Goal: Information Seeking & Learning: Learn about a topic

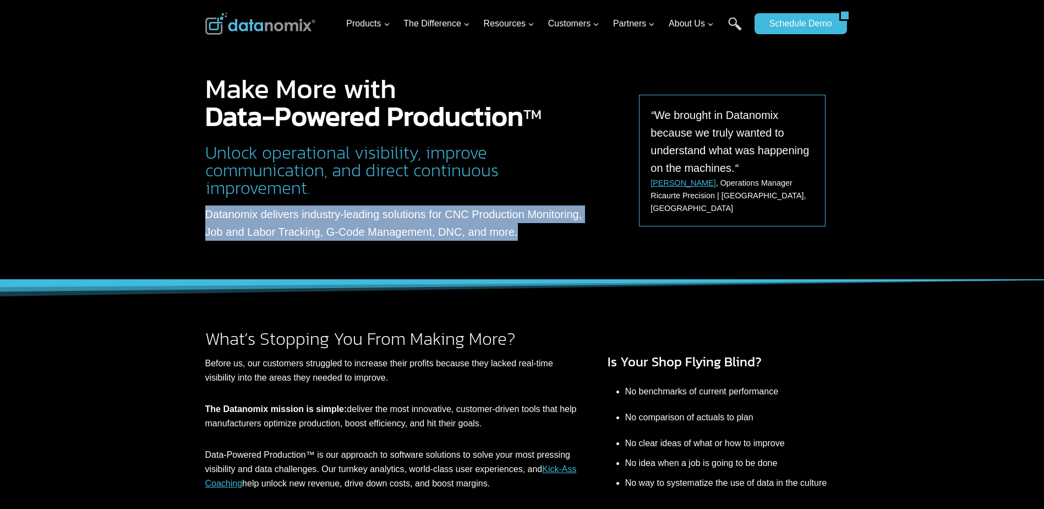
drag, startPoint x: 510, startPoint y: 237, endPoint x: 197, endPoint y: 218, distance: 314.4
click at [197, 218] on div "Make More with Data-Powered Production TM Unlock operational visibility, improv…" at bounding box center [522, 140] width 661 height 280
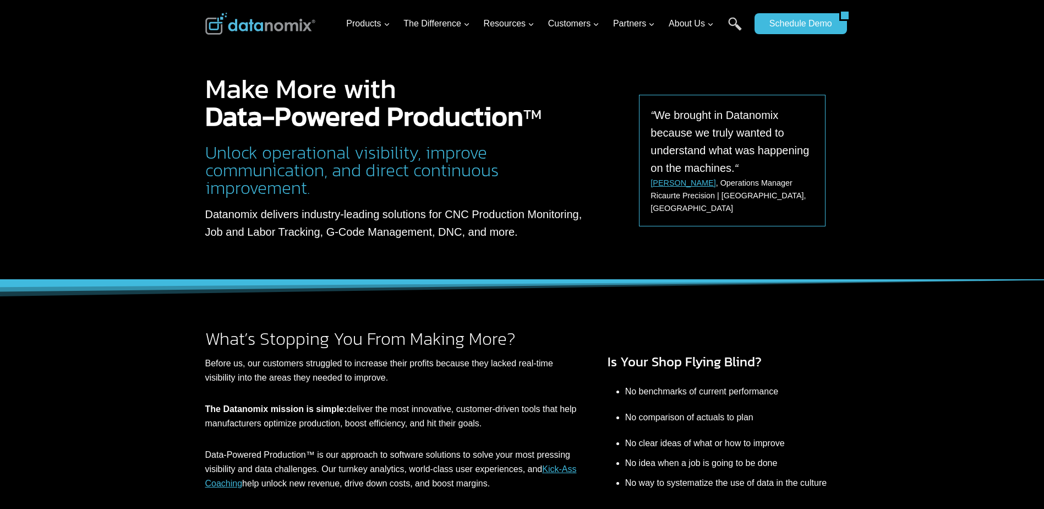
drag, startPoint x: 197, startPoint y: 218, endPoint x: 113, endPoint y: 243, distance: 86.9
click at [113, 243] on div at bounding box center [522, 140] width 1044 height 280
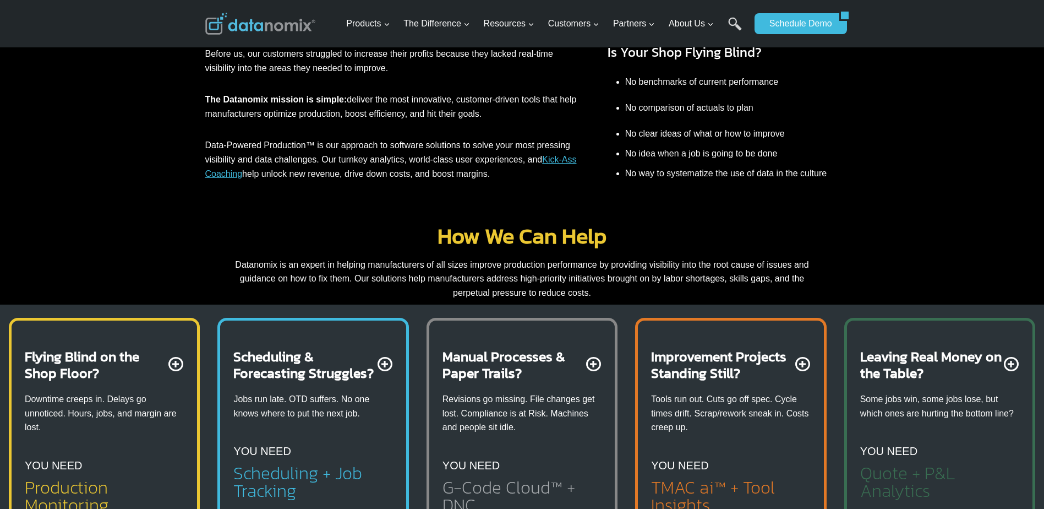
scroll to position [330, 0]
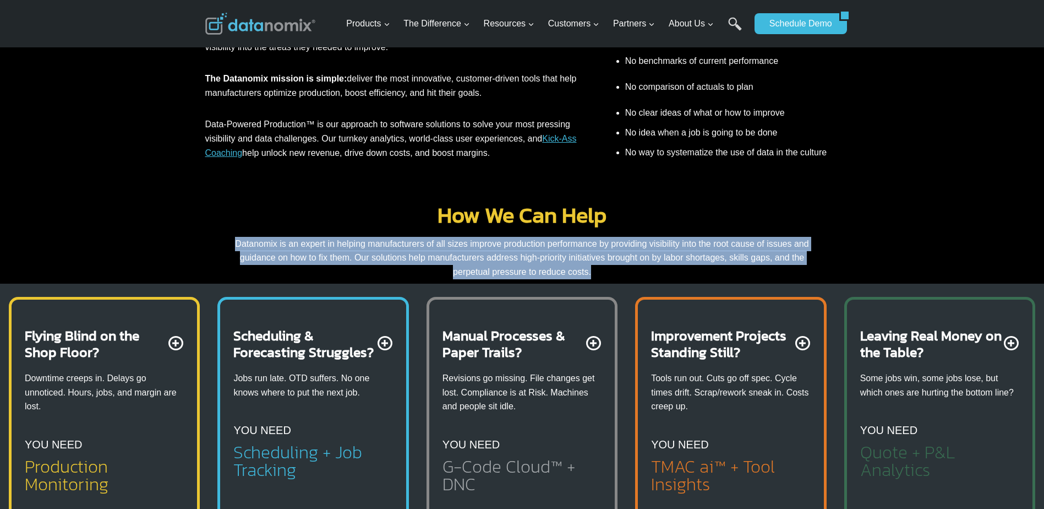
drag, startPoint x: 217, startPoint y: 244, endPoint x: 630, endPoint y: 270, distance: 413.2
click at [630, 270] on div "How We Can Help Datanomix is an expert in helping manufacturers of all sizes im…" at bounding box center [522, 241] width 634 height 75
click at [167, 239] on div "How We Can Help Datanomix is an expert in helping manufacturers of all sizes im…" at bounding box center [522, 230] width 1044 height 106
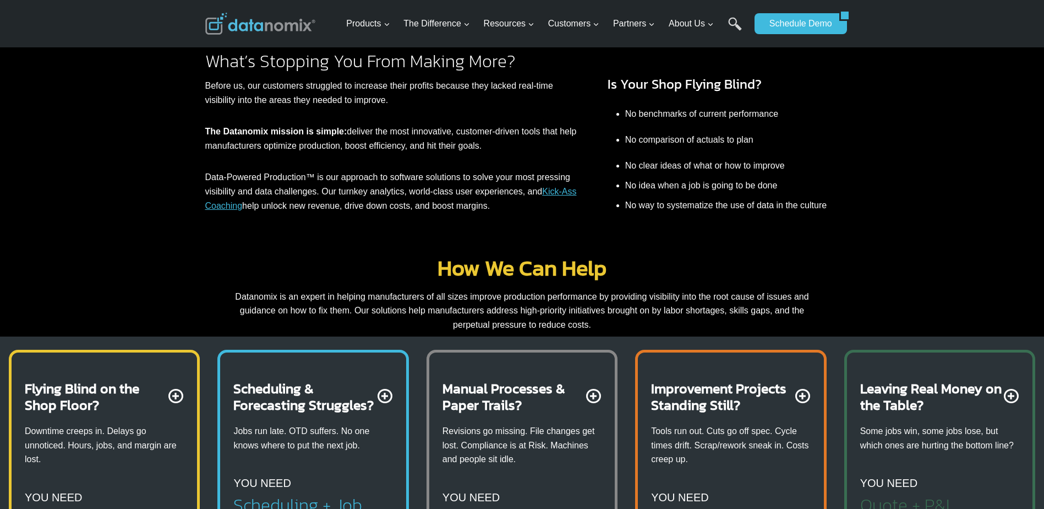
scroll to position [220, 0]
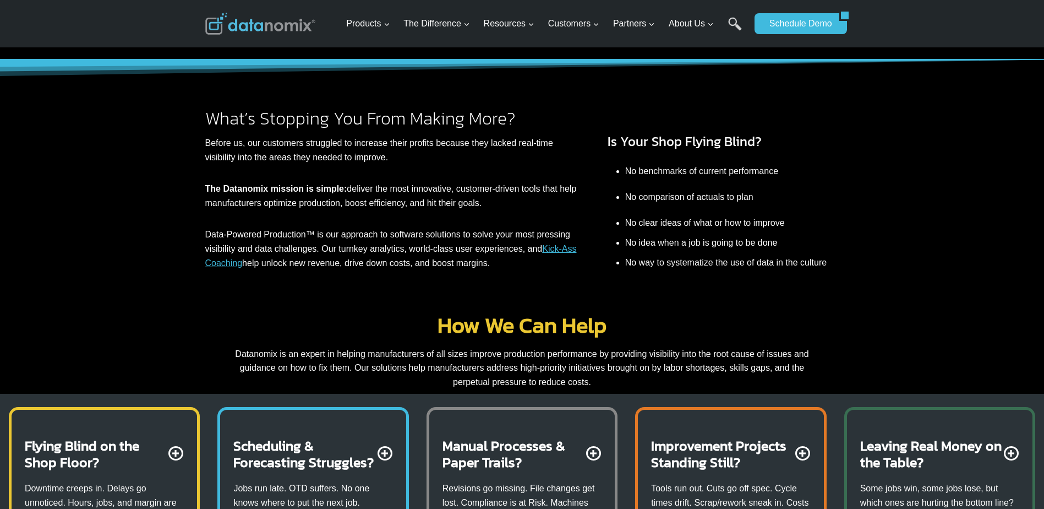
drag, startPoint x: 260, startPoint y: 315, endPoint x: 9, endPoint y: 274, distance: 255.0
click at [9, 274] on div "What’s Stopping You From Making More? Before us, our customers struggled to inc…" at bounding box center [522, 173] width 1044 height 228
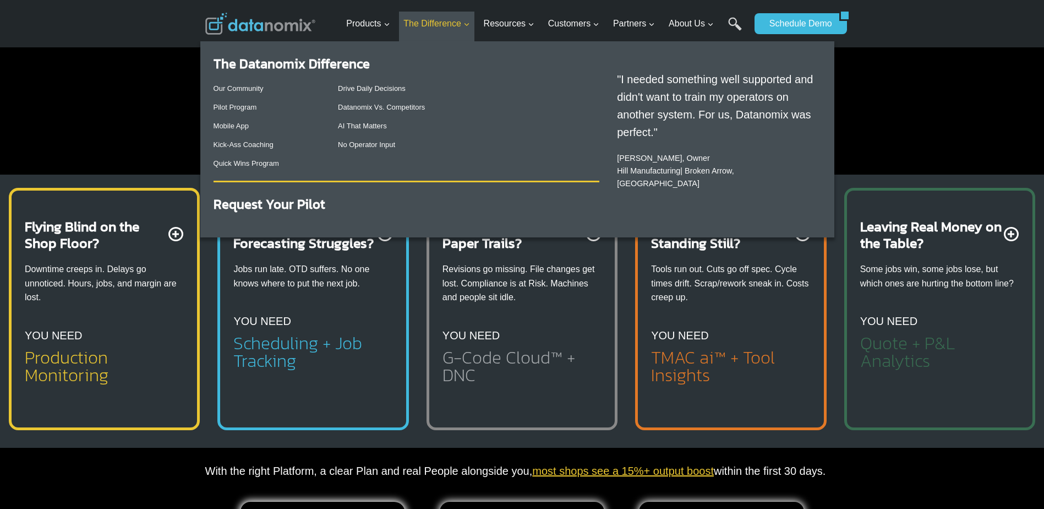
scroll to position [440, 0]
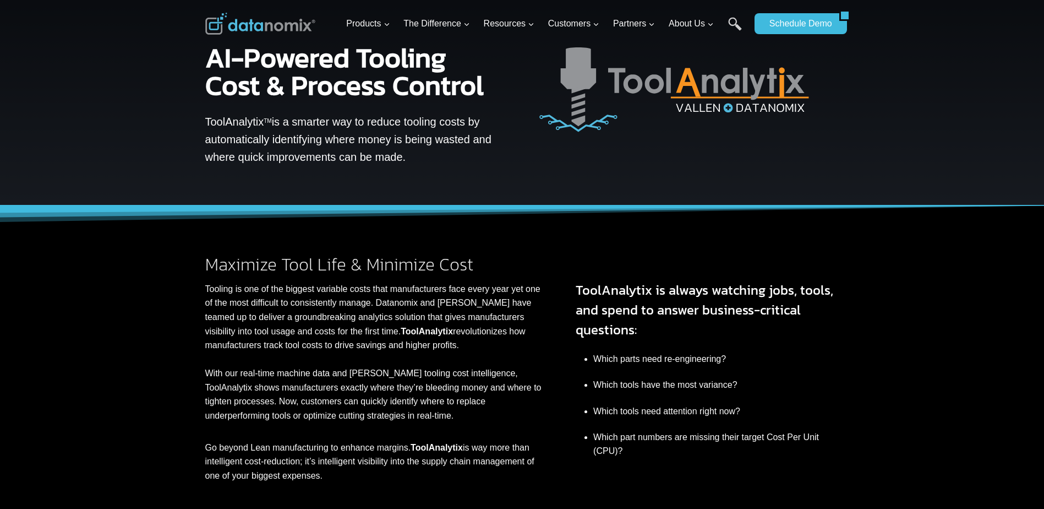
scroll to position [55, 0]
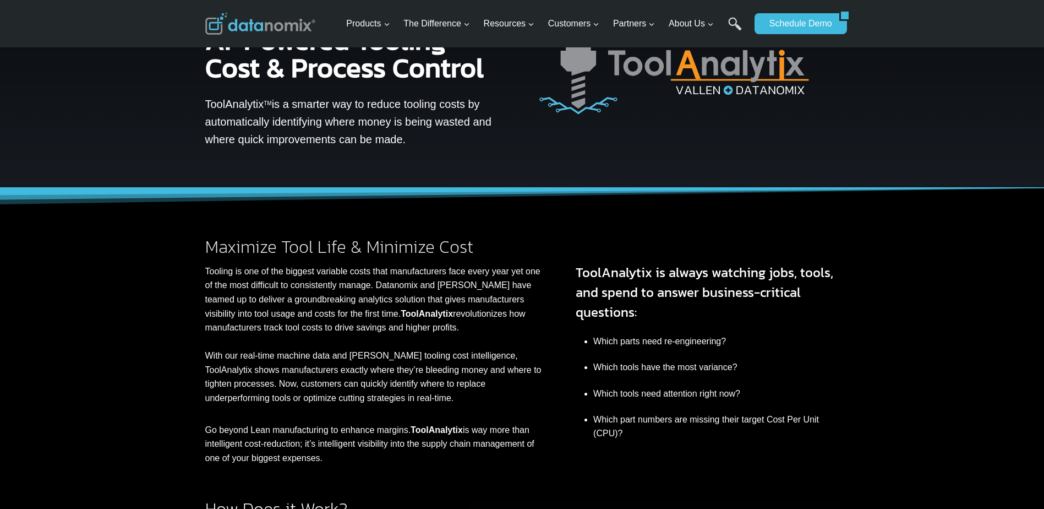
click at [213, 275] on p "Tooling is one of the biggest variable costs that manufacturers face every year…" at bounding box center [375, 334] width 340 height 141
drag, startPoint x: 213, startPoint y: 275, endPoint x: 198, endPoint y: 309, distance: 36.7
click at [198, 309] on div "Maximize Tool Life & Minimize Cost Tooling is one of the biggest variable costs…" at bounding box center [522, 326] width 661 height 277
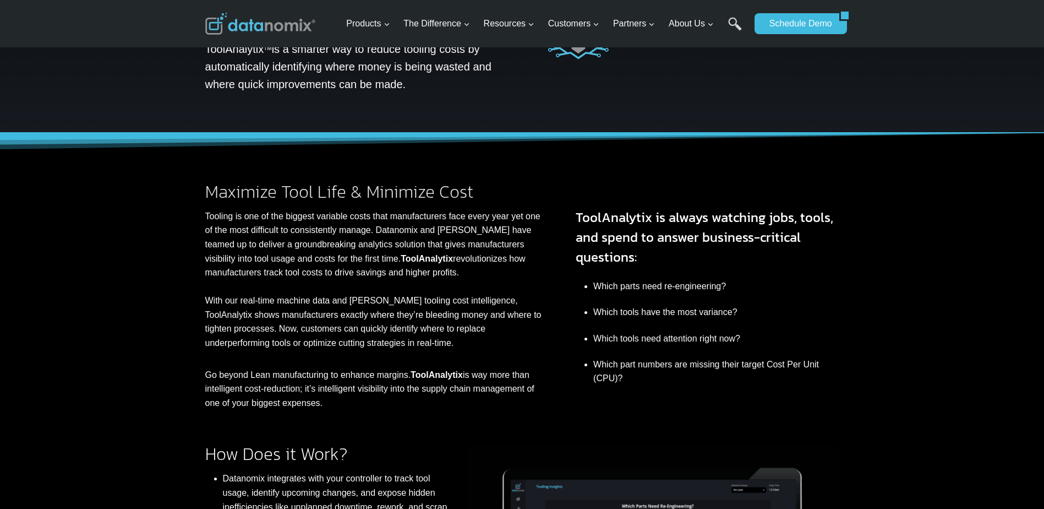
drag, startPoint x: 196, startPoint y: 306, endPoint x: 166, endPoint y: 346, distance: 49.5
click at [166, 346] on div "Maximize Tool Life & Minimize Cost Tooling is one of the biggest variable costs…" at bounding box center [522, 271] width 1044 height 277
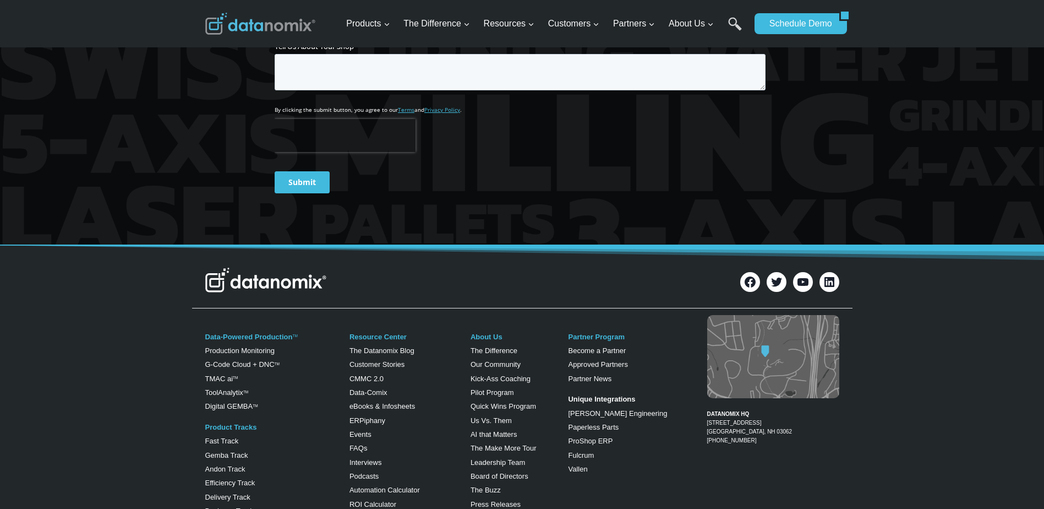
scroll to position [1156, 0]
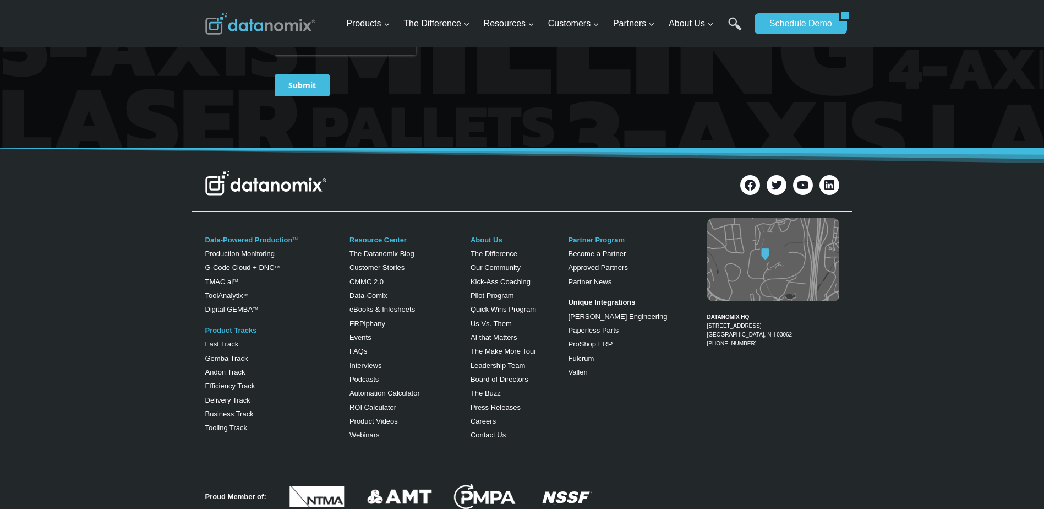
drag, startPoint x: 164, startPoint y: 343, endPoint x: 165, endPoint y: 388, distance: 44.6
click at [165, 388] on div "Data-Powered Production TM Production Monitoring G-Code Cloud + DNC TM TMAC ai …" at bounding box center [522, 336] width 1044 height 241
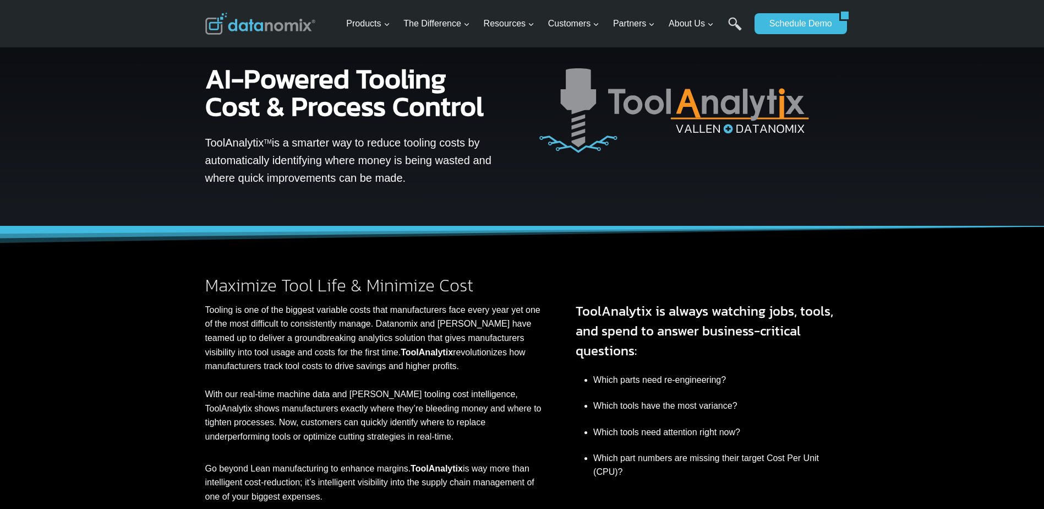
scroll to position [0, 0]
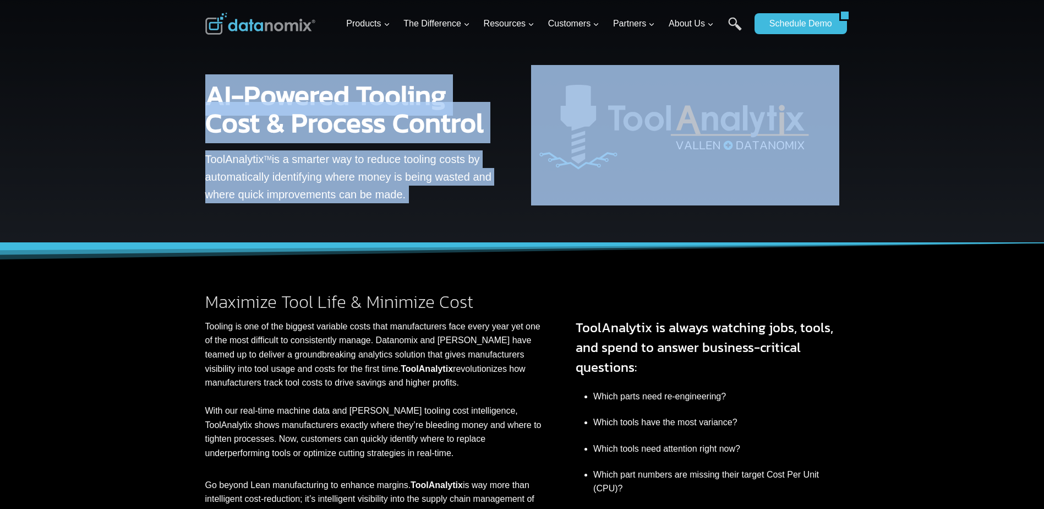
drag, startPoint x: 906, startPoint y: 83, endPoint x: 801, endPoint y: 192, distance: 150.7
click at [801, 192] on div "AI-Powered Tooling Cost & Process Control ToolAnalytix TM is a smarter way to r…" at bounding box center [522, 121] width 1044 height 243
drag, startPoint x: 801, startPoint y: 192, endPoint x: 771, endPoint y: 227, distance: 46.5
click at [771, 227] on div "AI-Powered Tooling Cost & Process Control ToolAnalytix TM is a smarter way to r…" at bounding box center [522, 121] width 661 height 243
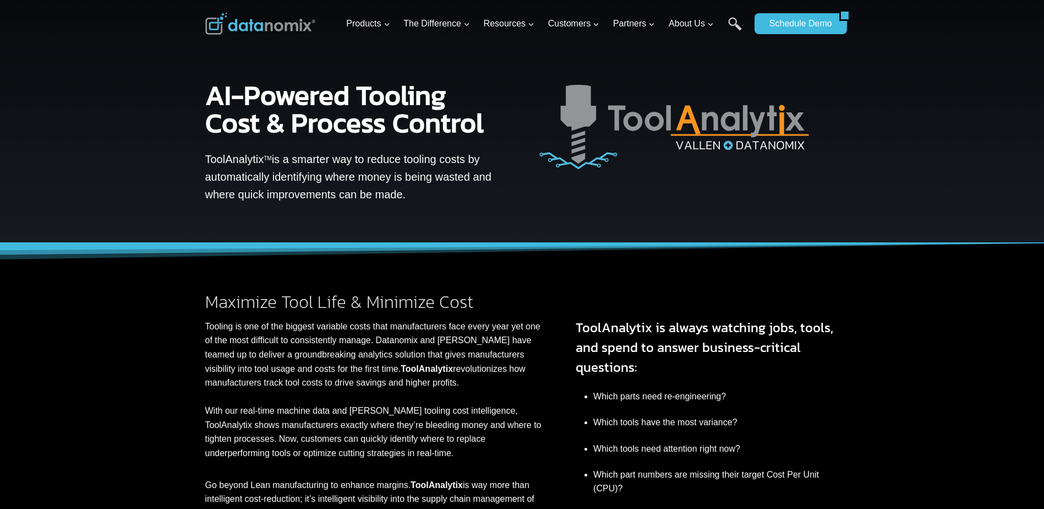
drag, startPoint x: 266, startPoint y: 32, endPoint x: 316, endPoint y: 30, distance: 49.6
click at [266, 32] on img at bounding box center [260, 24] width 110 height 22
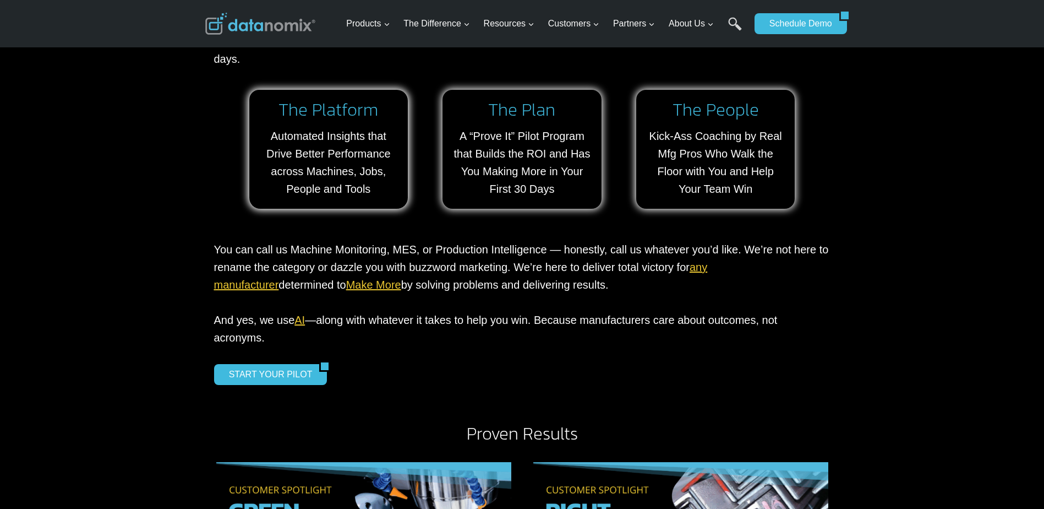
scroll to position [991, 0]
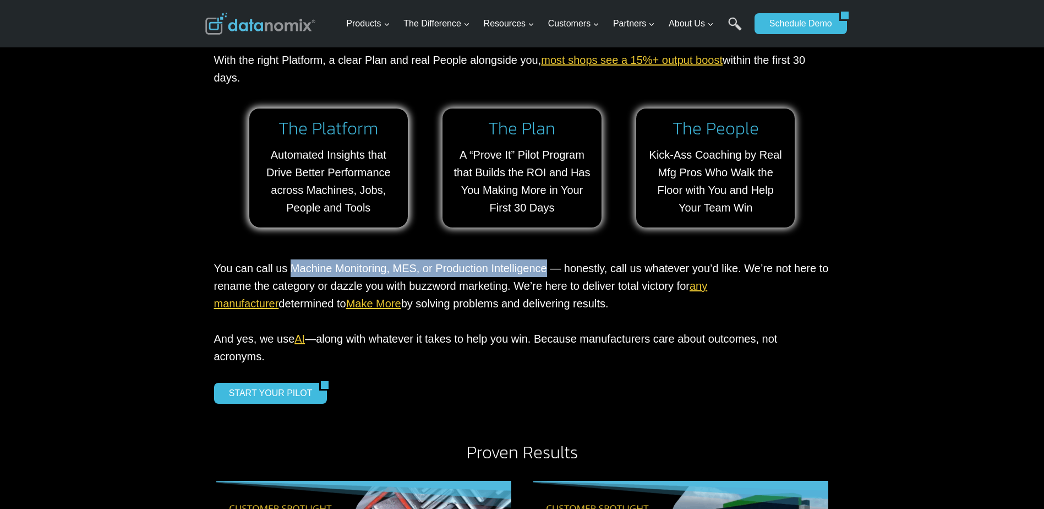
drag, startPoint x: 544, startPoint y: 269, endPoint x: 288, endPoint y: 268, distance: 255.5
click at [288, 268] on p "You can call us Machine Monitoring, MES, or Production Intelligence — honestly,…" at bounding box center [522, 312] width 617 height 106
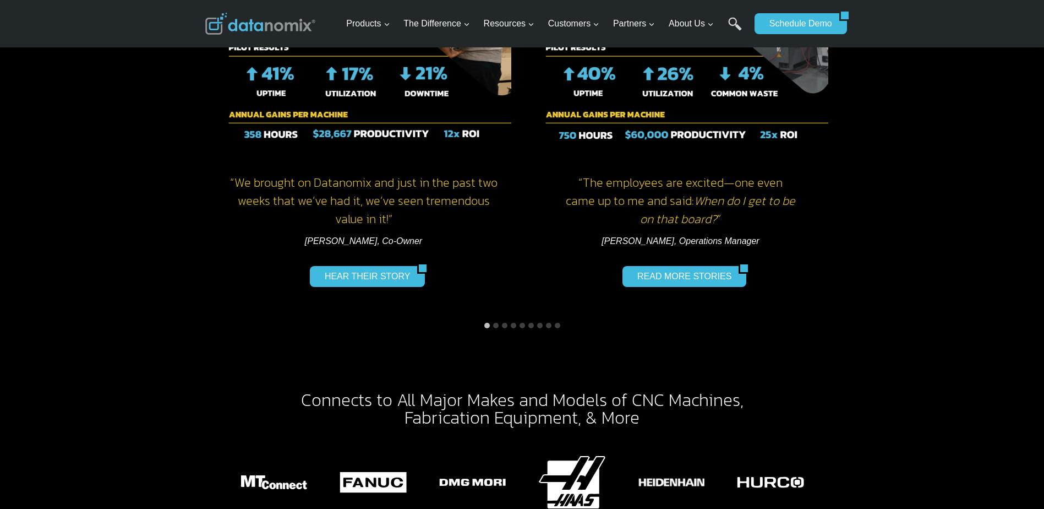
scroll to position [1542, 0]
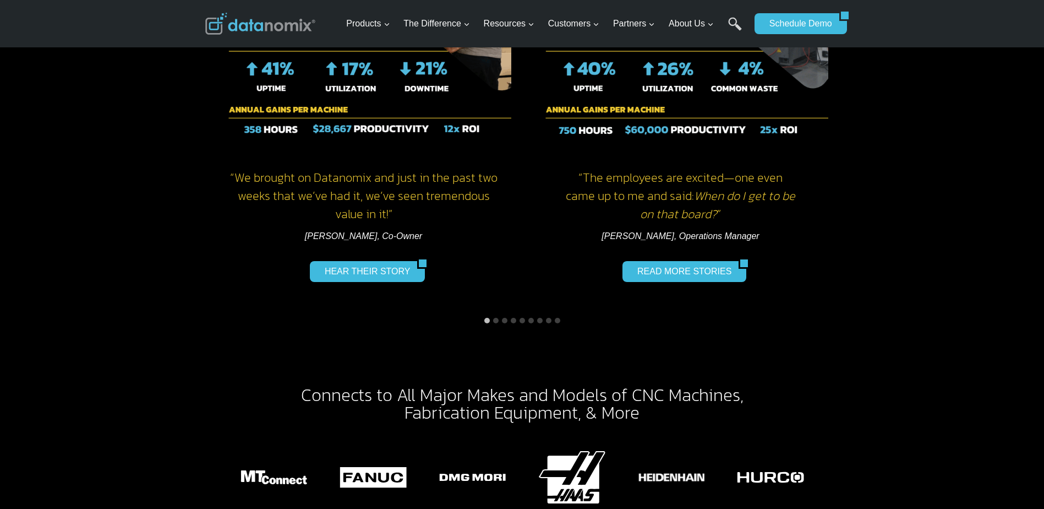
drag, startPoint x: 695, startPoint y: 352, endPoint x: 562, endPoint y: 366, distance: 133.9
click at [562, 382] on mark "Connects to All Major Makes and Models of CNC Machines" at bounding box center [520, 395] width 439 height 26
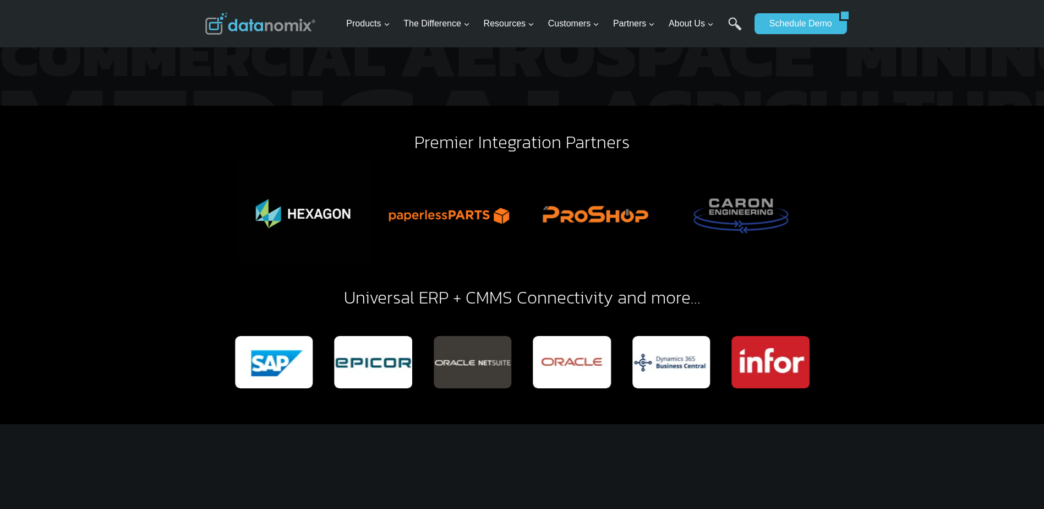
scroll to position [2367, 0]
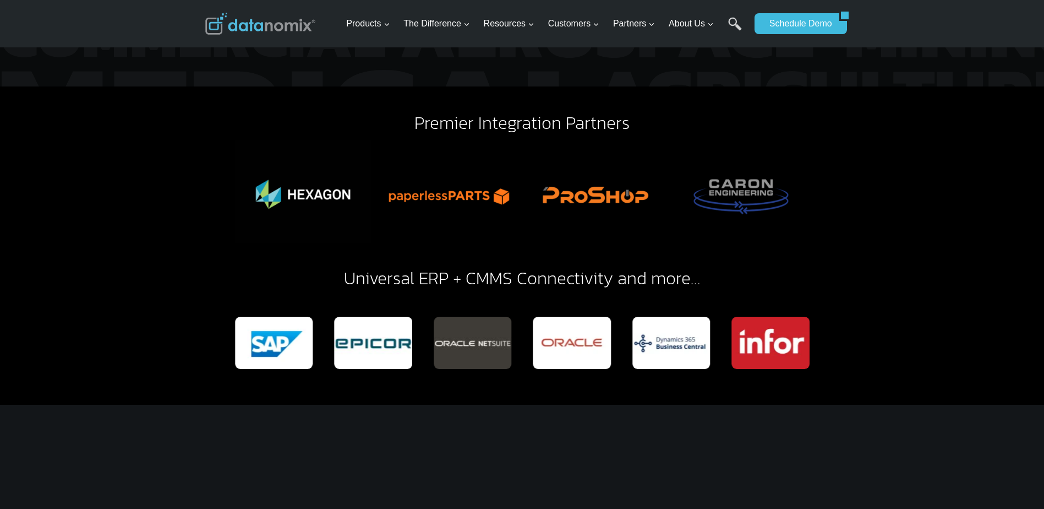
drag, startPoint x: 561, startPoint y: 365, endPoint x: 510, endPoint y: 368, distance: 50.7
click at [510, 368] on div "Premier Integration Partners Universal ERP + CMMS Connectivity and more…" at bounding box center [522, 245] width 661 height 318
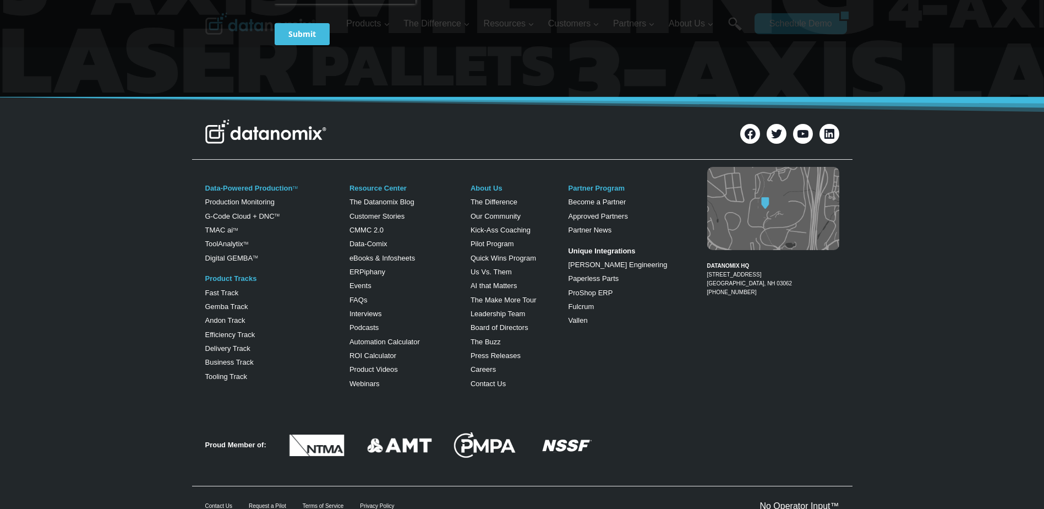
scroll to position [4382, 0]
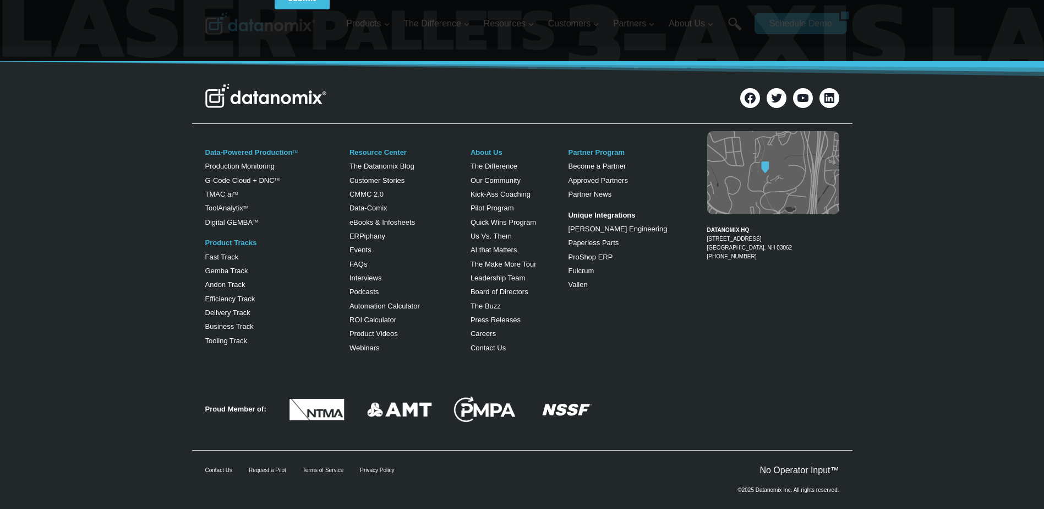
drag, startPoint x: 21, startPoint y: 397, endPoint x: 119, endPoint y: 465, distance: 119.4
click at [119, 476] on div "©2025 Datanomix Inc. All rights reserved." at bounding box center [522, 493] width 1044 height 34
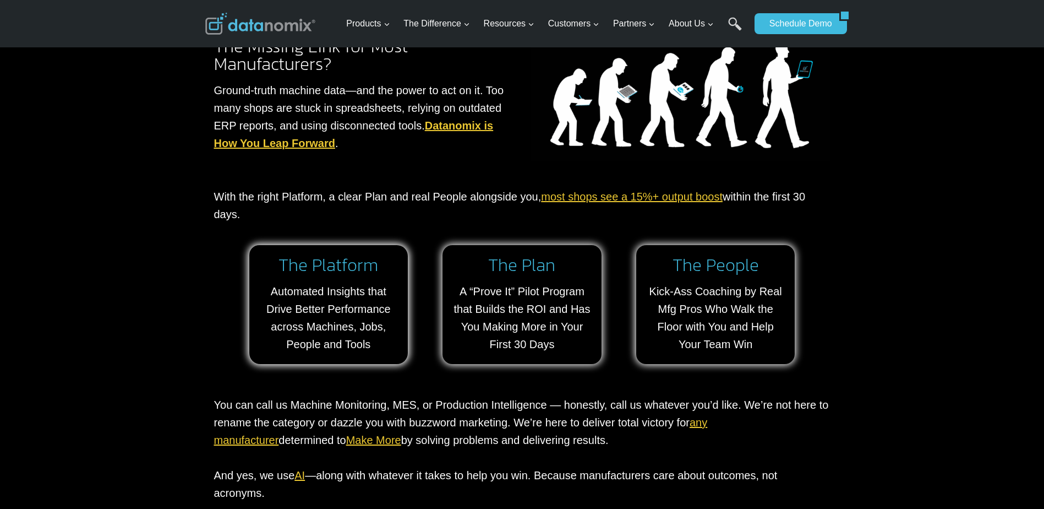
scroll to position [914, 0]
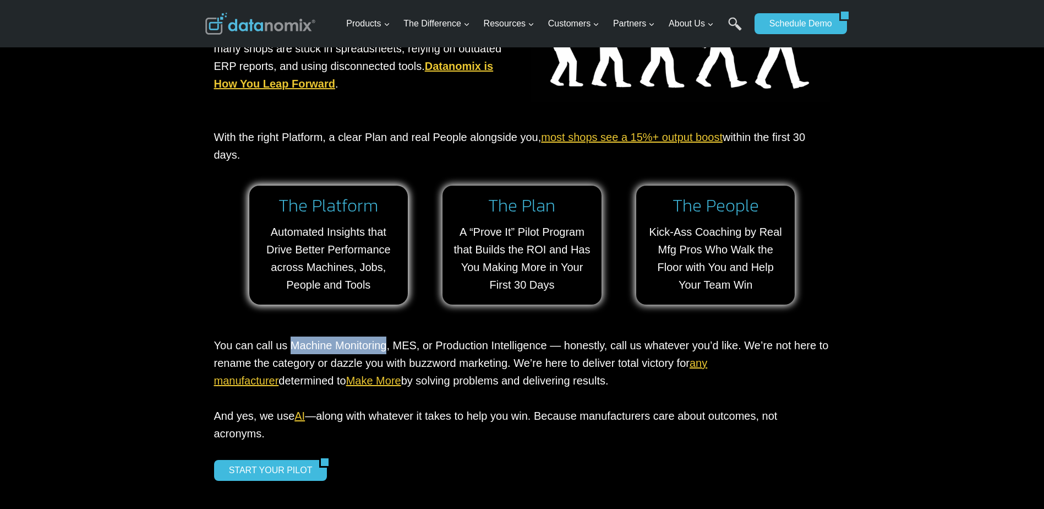
drag, startPoint x: 287, startPoint y: 345, endPoint x: 385, endPoint y: 345, distance: 98.0
click at [385, 345] on p "You can call us Machine Monitoring, MES, or Production Intelligence — honestly,…" at bounding box center [522, 389] width 617 height 106
copy p "Machine Monitoring"
click at [548, 374] on p "You can call us Machine Monitoring, MES, or Production Intelligence — honestly,…" at bounding box center [522, 389] width 617 height 106
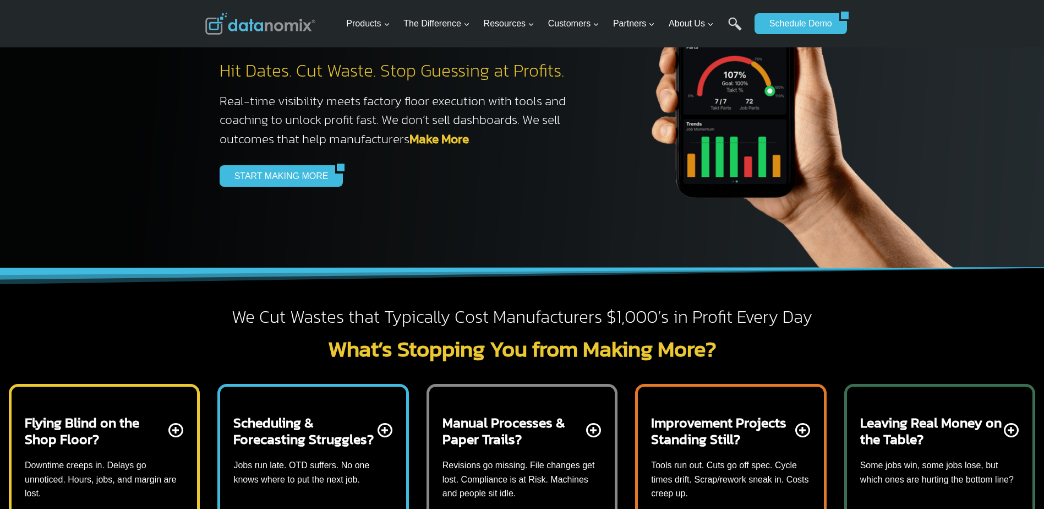
scroll to position [0, 0]
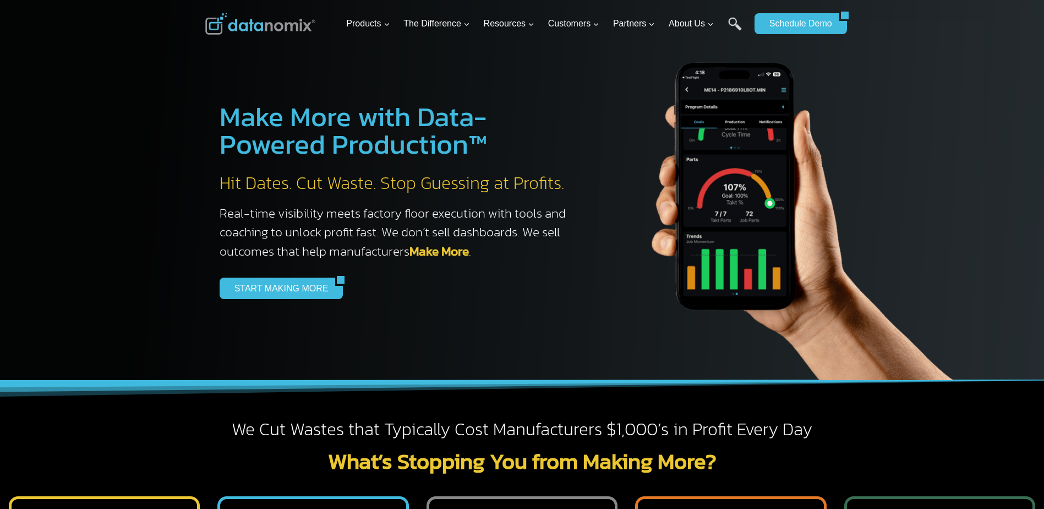
drag, startPoint x: 46, startPoint y: 398, endPoint x: 337, endPoint y: 375, distance: 292.2
click at [337, 375] on div "Make More with Data-Powered Production™ Hit Dates. Cut Waste. Stop Guessing at …" at bounding box center [384, 201] width 385 height 358
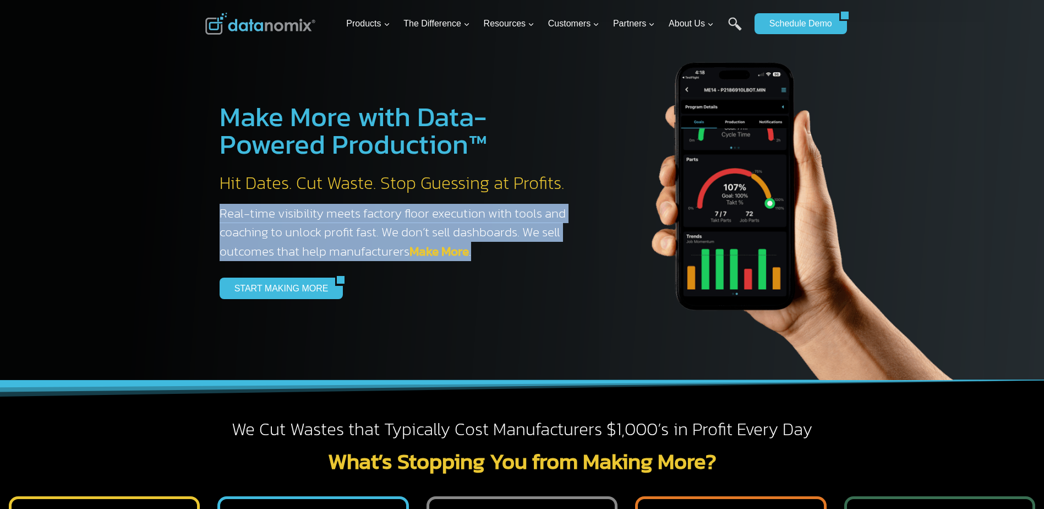
drag, startPoint x: 489, startPoint y: 259, endPoint x: 206, endPoint y: 205, distance: 288.6
click at [206, 205] on div "Make More with Data-Powered Production™ Hit Dates. Cut Waste. Stop Guessing at …" at bounding box center [384, 200] width 385 height 251
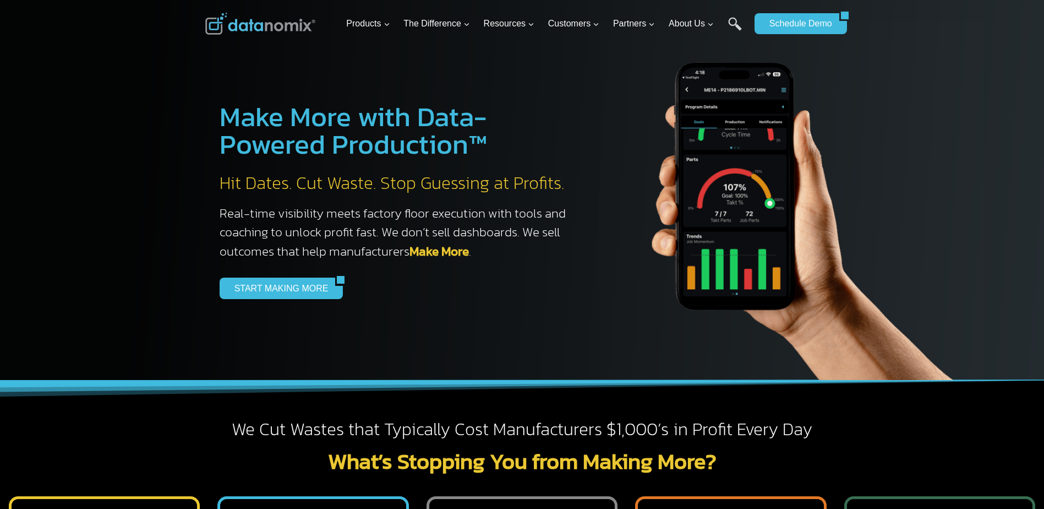
drag, startPoint x: 206, startPoint y: 205, endPoint x: 170, endPoint y: 252, distance: 59.2
click at [170, 252] on div at bounding box center [522, 190] width 1044 height 380
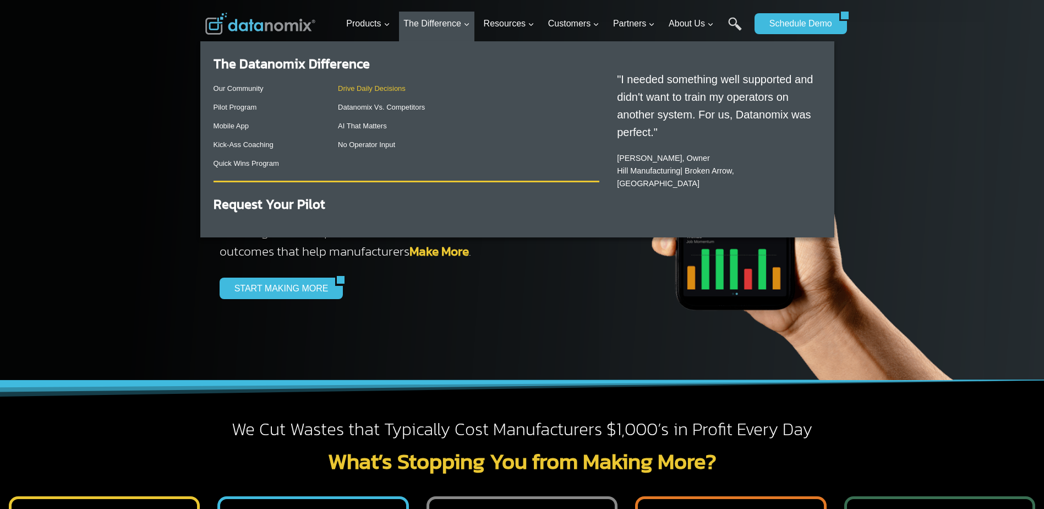
click at [379, 87] on link "Drive Daily Decisions" at bounding box center [372, 88] width 68 height 8
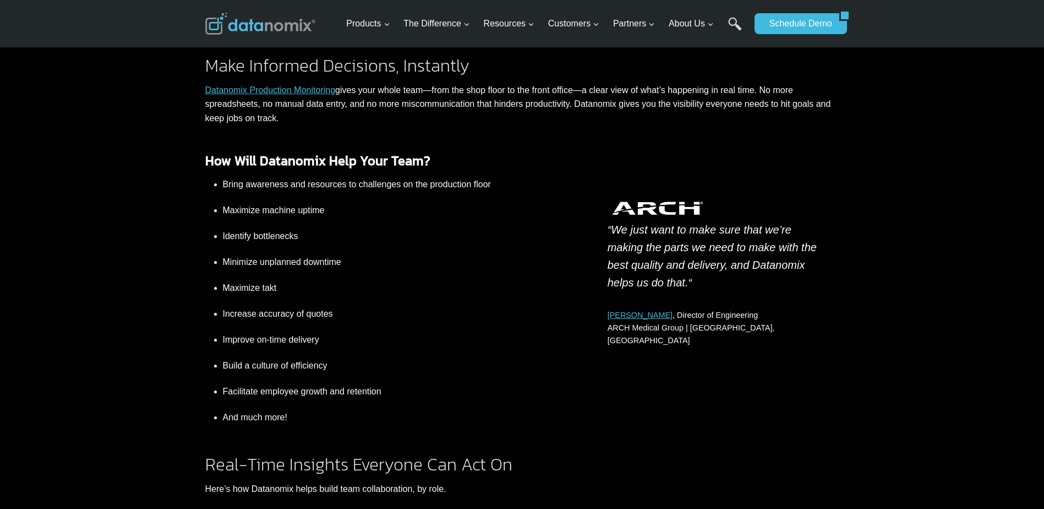
scroll to position [275, 0]
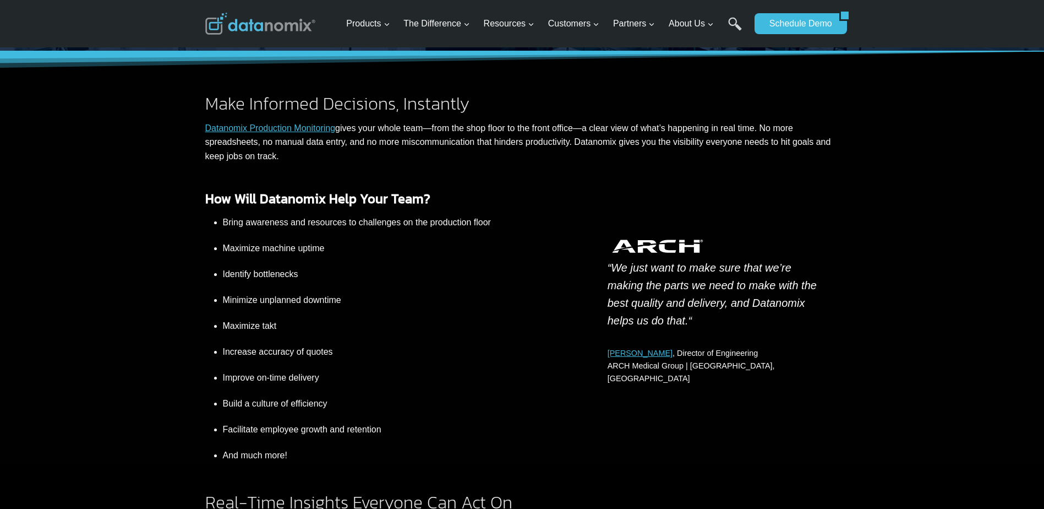
drag, startPoint x: 31, startPoint y: 411, endPoint x: 111, endPoint y: 471, distance: 100.3
click at [111, 471] on div "Real-Time Insights Everyone Can Act On Here’s how Datanomix helps build team co…" at bounding box center [522, 504] width 1044 height 80
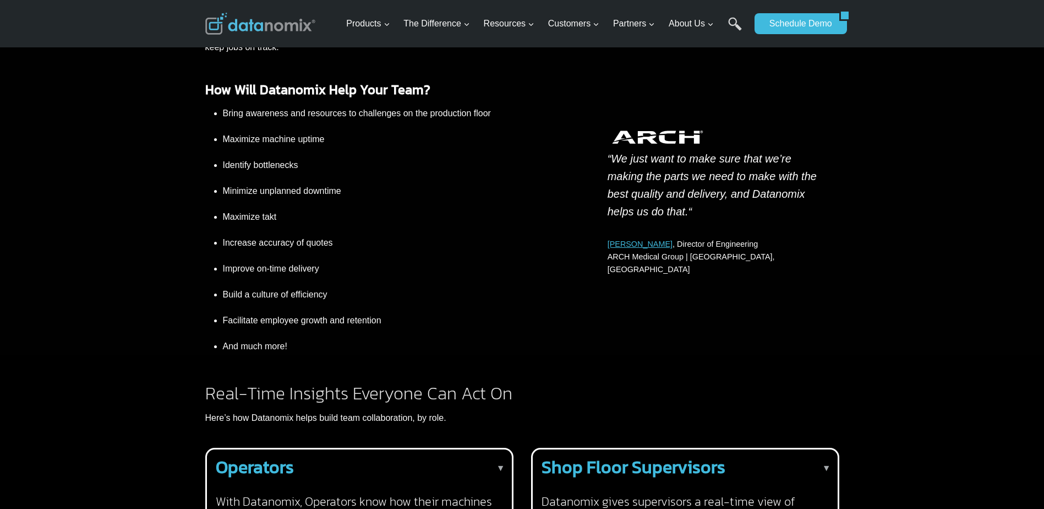
scroll to position [385, 0]
drag, startPoint x: 344, startPoint y: 208, endPoint x: 203, endPoint y: 207, distance: 140.9
click at [203, 207] on div "How Will Datanomix Help Your Team? Bring awareness and resources to challenges …" at bounding box center [522, 204] width 661 height 299
drag, startPoint x: 203, startPoint y: 207, endPoint x: 190, endPoint y: 244, distance: 38.8
click at [190, 244] on div "How Will Datanomix Help Your Team? Bring awareness and resources to challenges …" at bounding box center [522, 204] width 1044 height 299
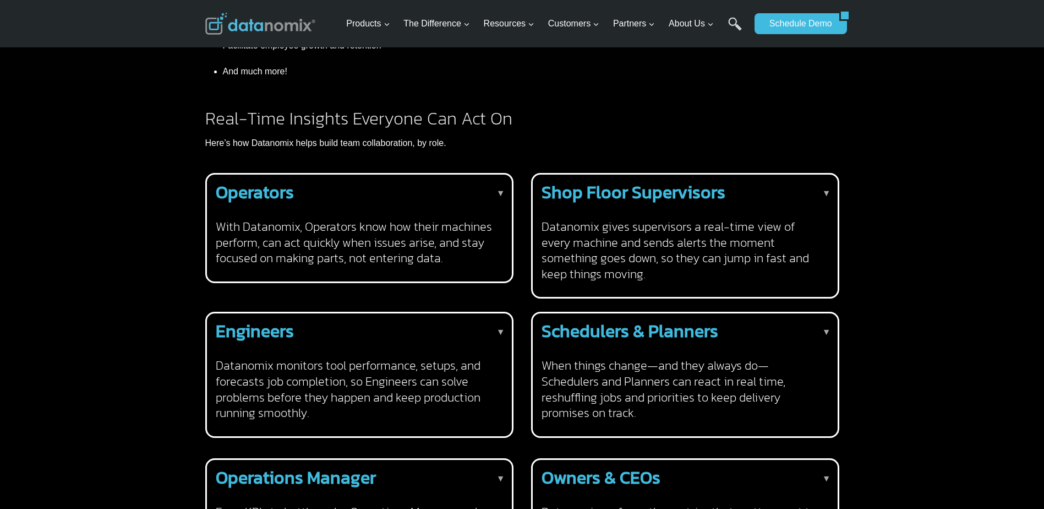
scroll to position [661, 0]
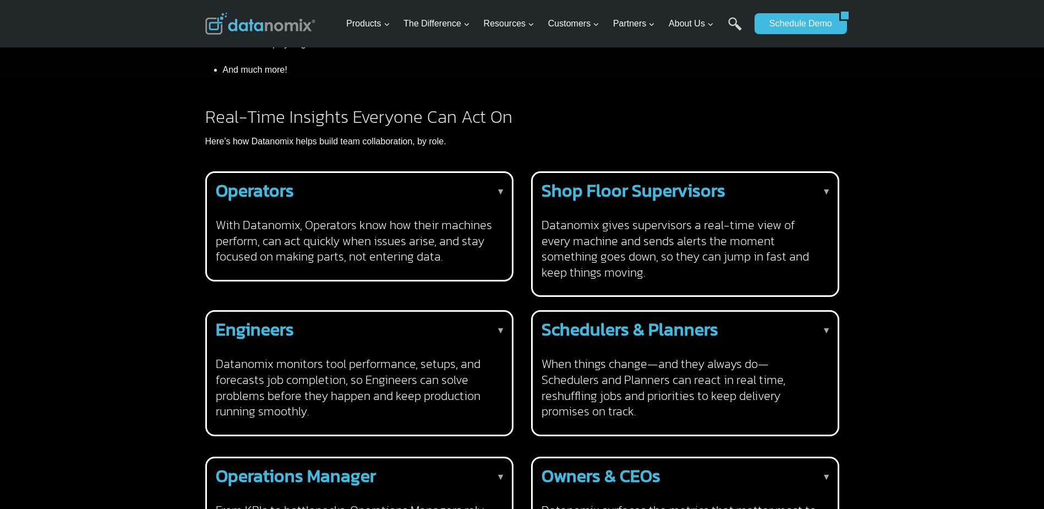
click at [491, 182] on h2 "Operators" at bounding box center [357, 191] width 283 height 18
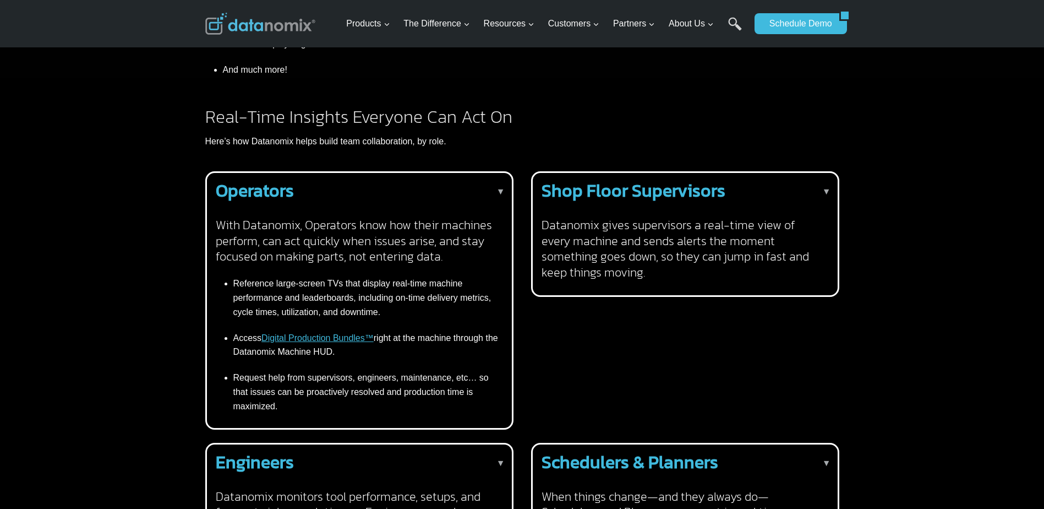
click at [491, 182] on h2 "Operators" at bounding box center [357, 191] width 283 height 18
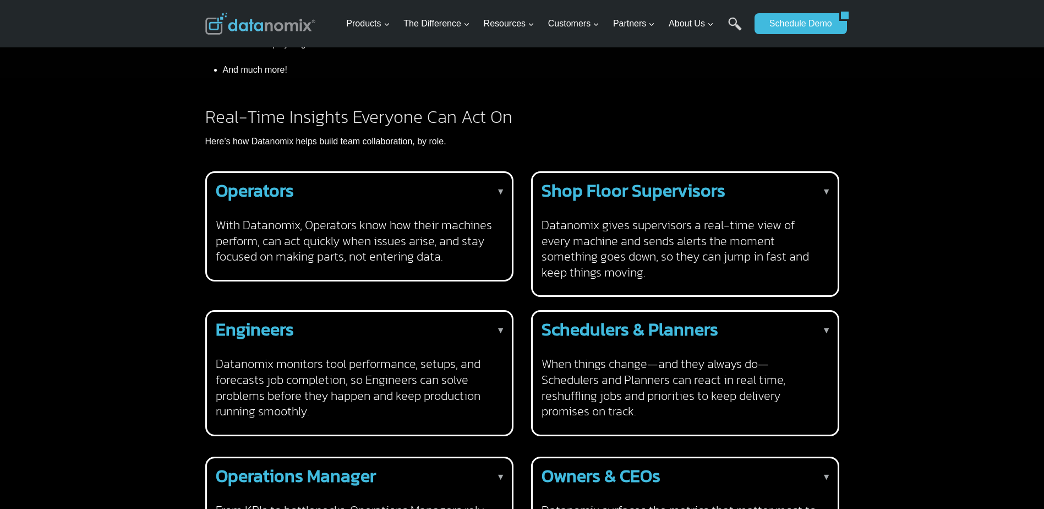
click at [491, 182] on h2 "Operators" at bounding box center [357, 191] width 283 height 18
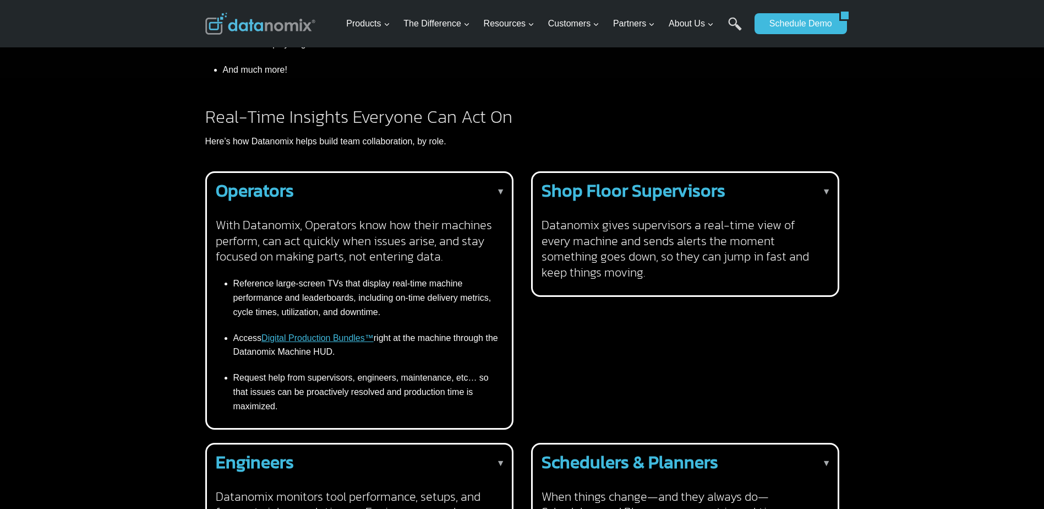
click at [716, 182] on div "Shop Floor Supervisors ▼ Datanomix gives supervisors a real-time view of every …" at bounding box center [683, 231] width 283 height 99
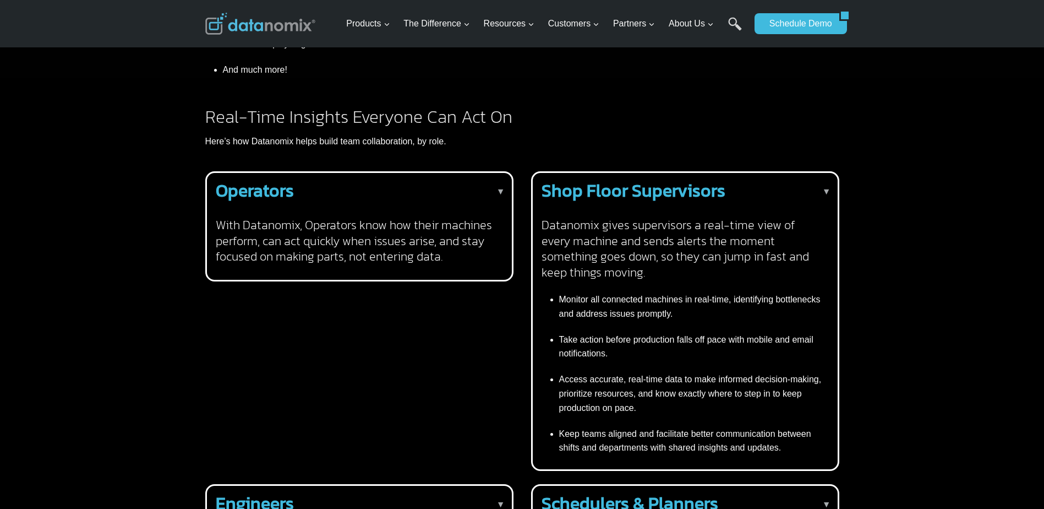
click at [476, 217] on h4 "With Datanomix, Operators know how their machines perform, can act quickly when…" at bounding box center [357, 240] width 283 height 47
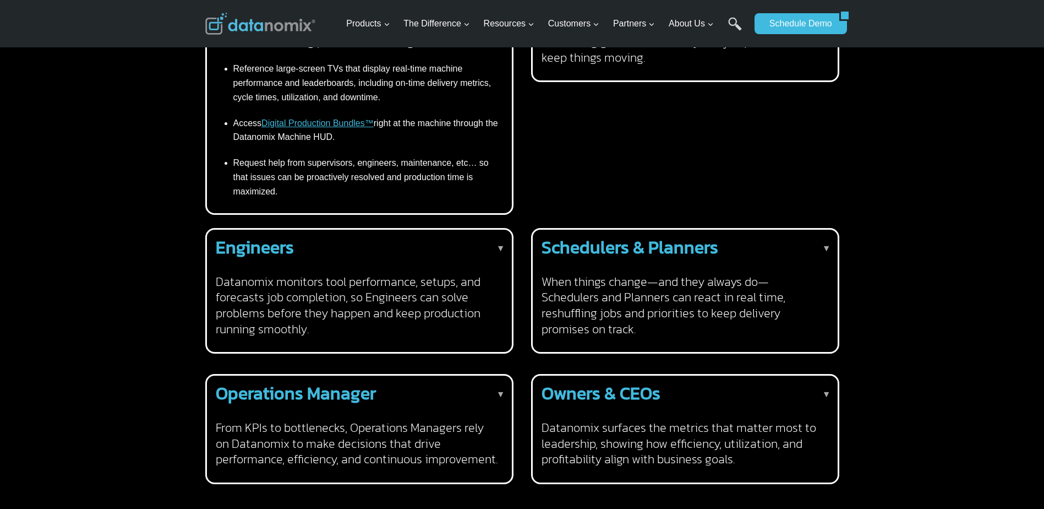
scroll to position [881, 0]
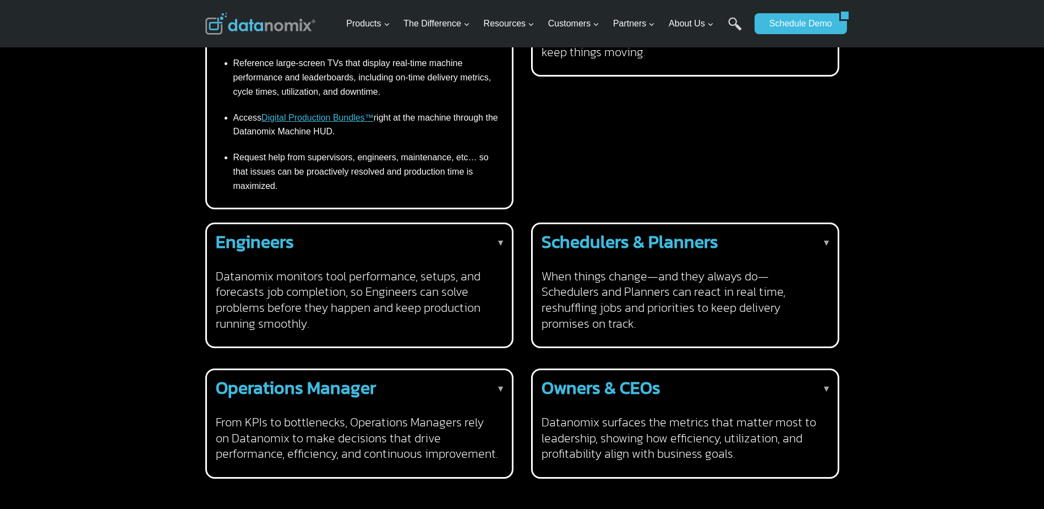
click at [464, 269] on h4 "Datanomix monitors tool performance, setups, and forecasts job completion, so E…" at bounding box center [357, 300] width 283 height 63
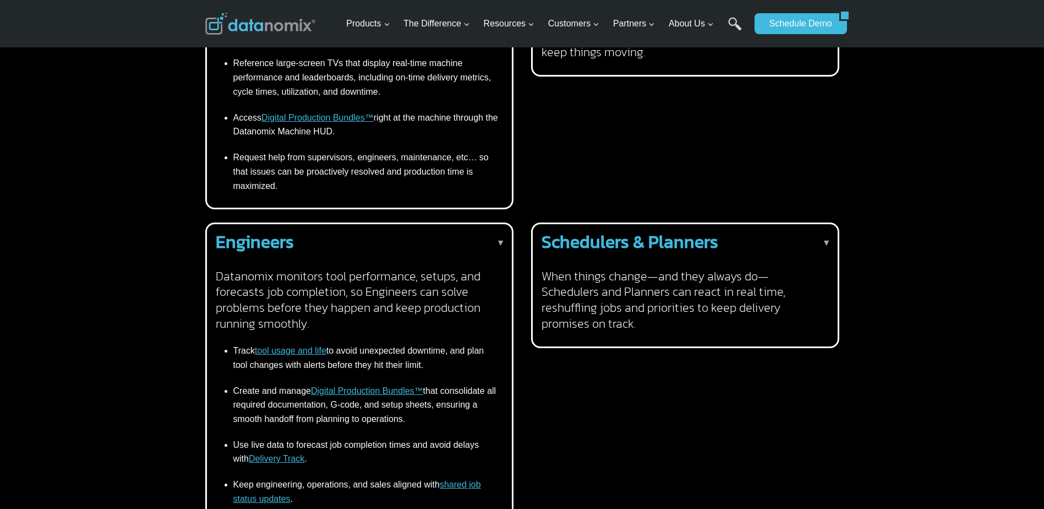
click at [666, 277] on h4 "When things change—and they always do—Schedulers and Planners can react in real…" at bounding box center [683, 300] width 283 height 63
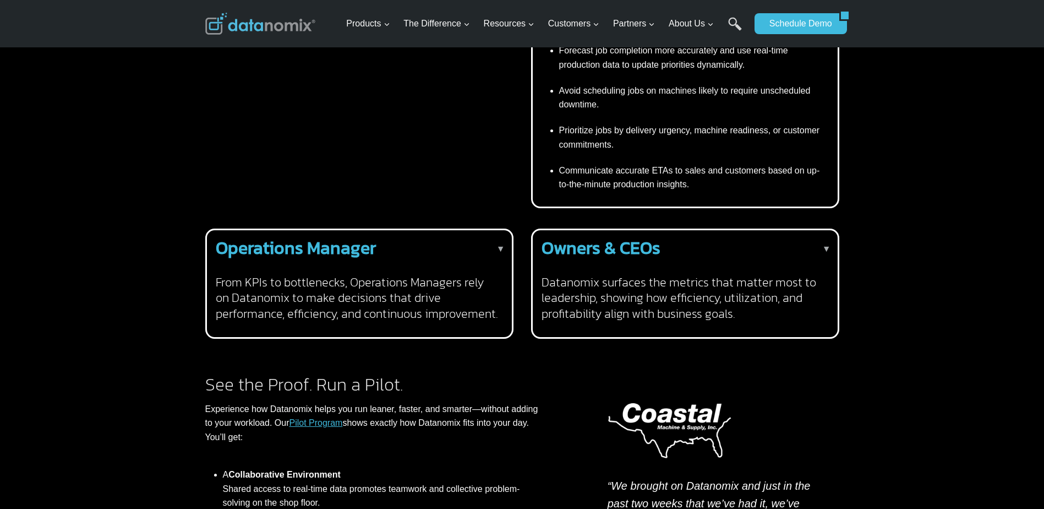
scroll to position [1211, 0]
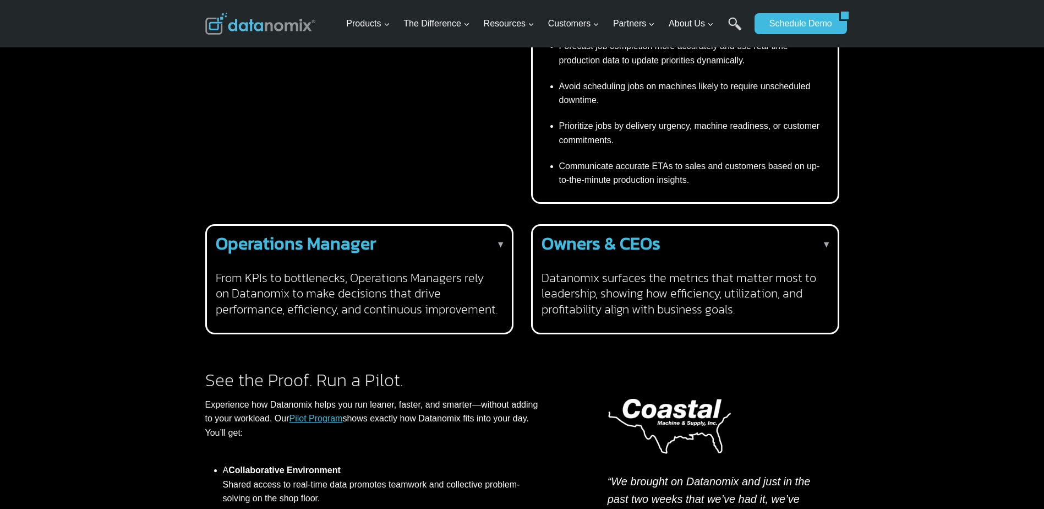
click at [471, 270] on h4 "From KPIs to bottlenecks, Operations Managers rely on Datanomix to make decisio…" at bounding box center [357, 293] width 283 height 47
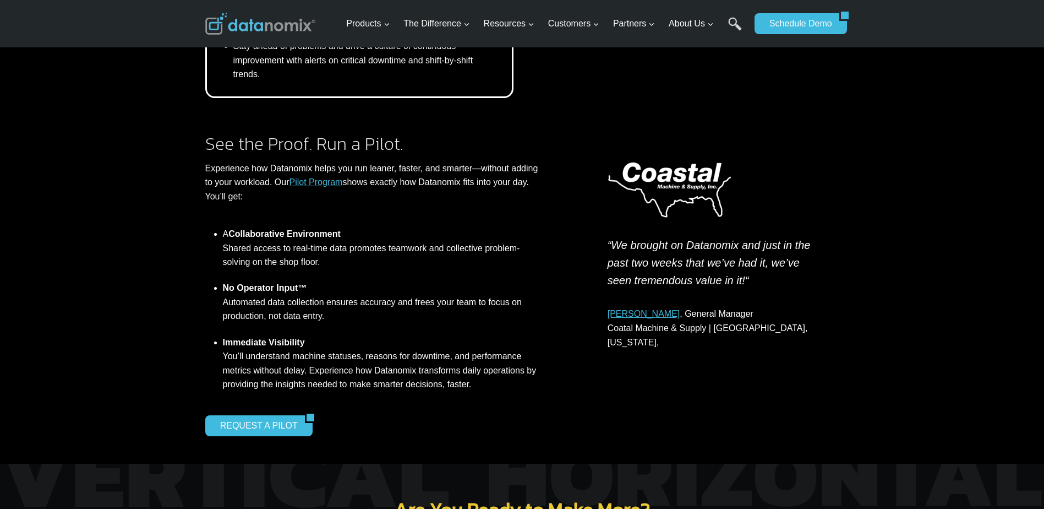
scroll to position [1597, 0]
drag, startPoint x: 426, startPoint y: 332, endPoint x: 657, endPoint y: 370, distance: 234.3
click at [657, 370] on div "“We brought on Datanomix and just in the past two weeks that we’ve had it, we’v…" at bounding box center [717, 284] width 245 height 301
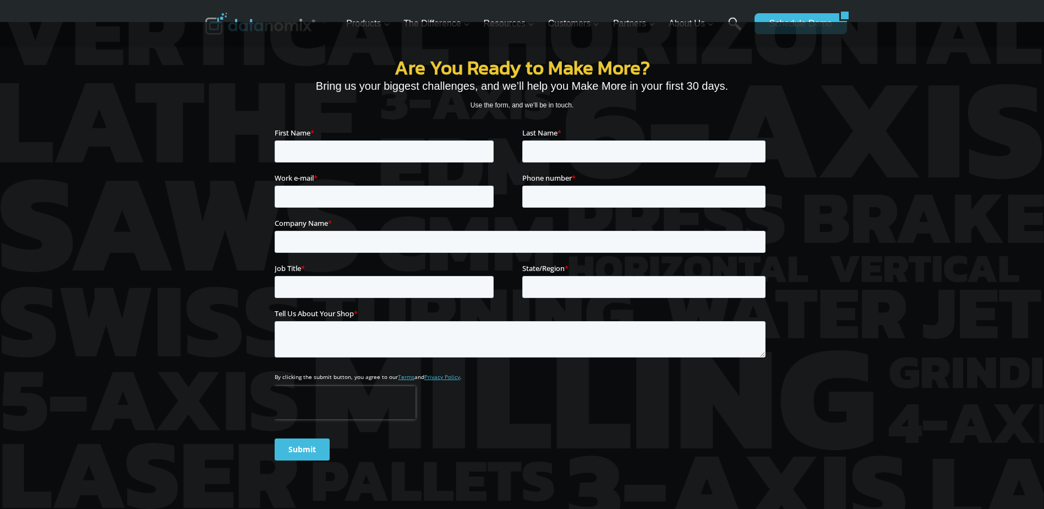
scroll to position [1817, 0]
